Goal: Navigation & Orientation: Find specific page/section

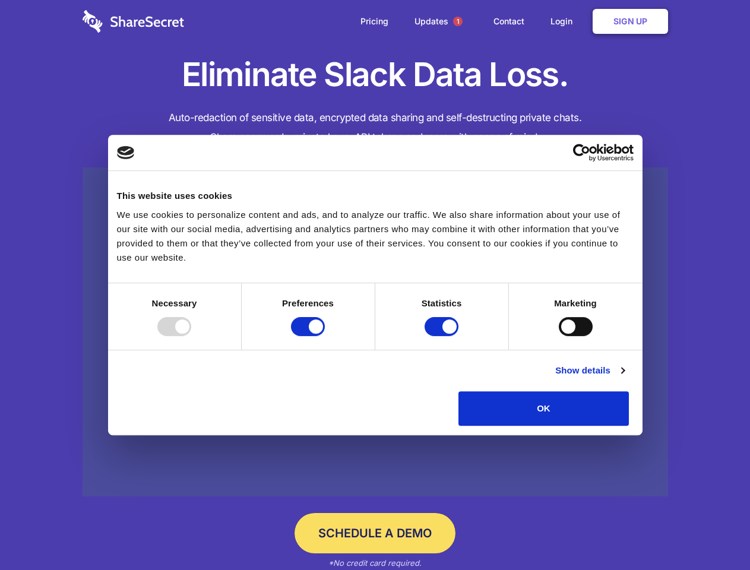
click at [191, 336] on div at bounding box center [174, 326] width 34 height 19
click at [325, 336] on input "Preferences" at bounding box center [308, 326] width 34 height 19
checkbox input "false"
click at [443, 336] on input "Statistics" at bounding box center [442, 326] width 34 height 19
checkbox input "false"
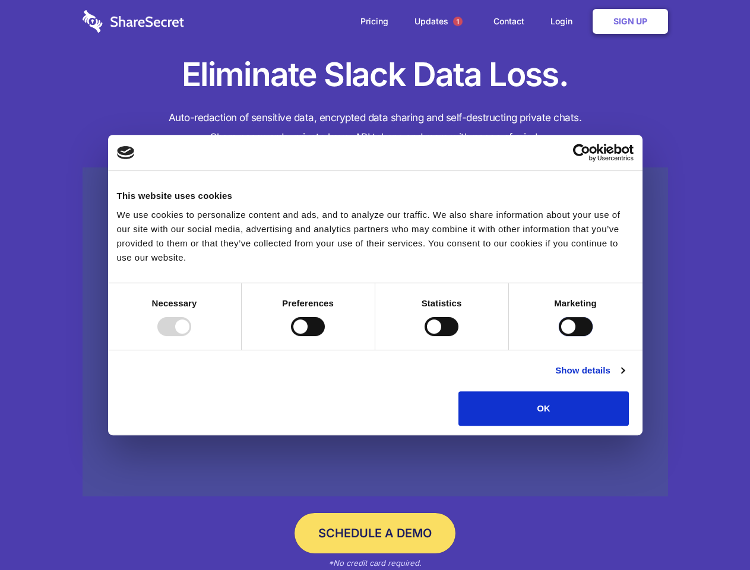
click at [559, 336] on input "Marketing" at bounding box center [576, 326] width 34 height 19
checkbox input "true"
click at [624, 378] on link "Show details" at bounding box center [589, 371] width 69 height 14
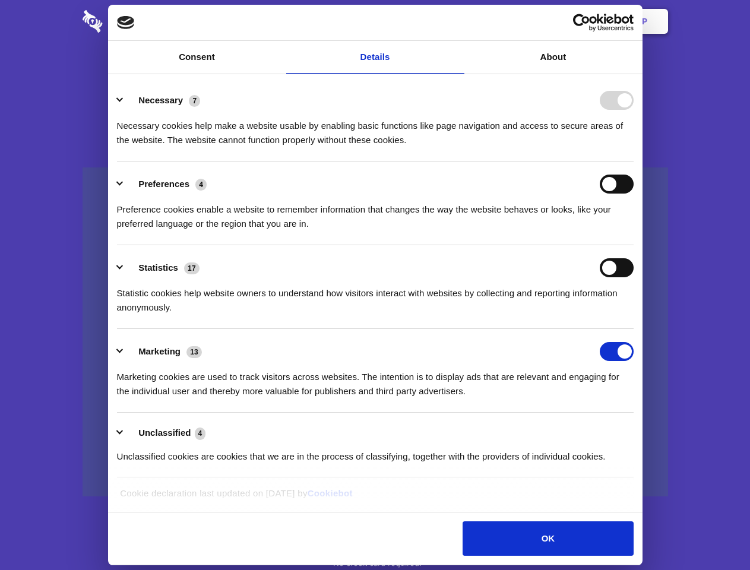
click at [634, 329] on li "Statistics 17 Statistic cookies help website owners to understand how visitors …" at bounding box center [375, 287] width 517 height 84
click at [457, 21] on span "1" at bounding box center [458, 22] width 10 height 10
